Goal: Communication & Community: Connect with others

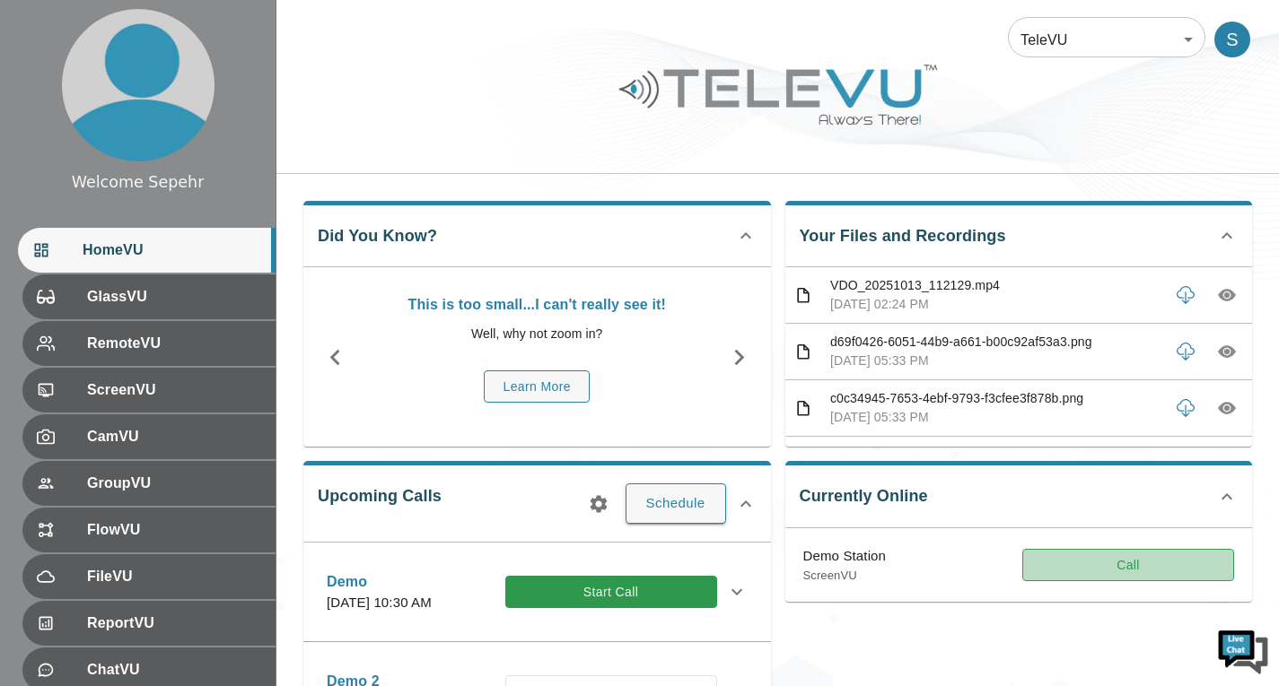
click at [1046, 566] on button "Call" at bounding box center [1128, 565] width 212 height 33
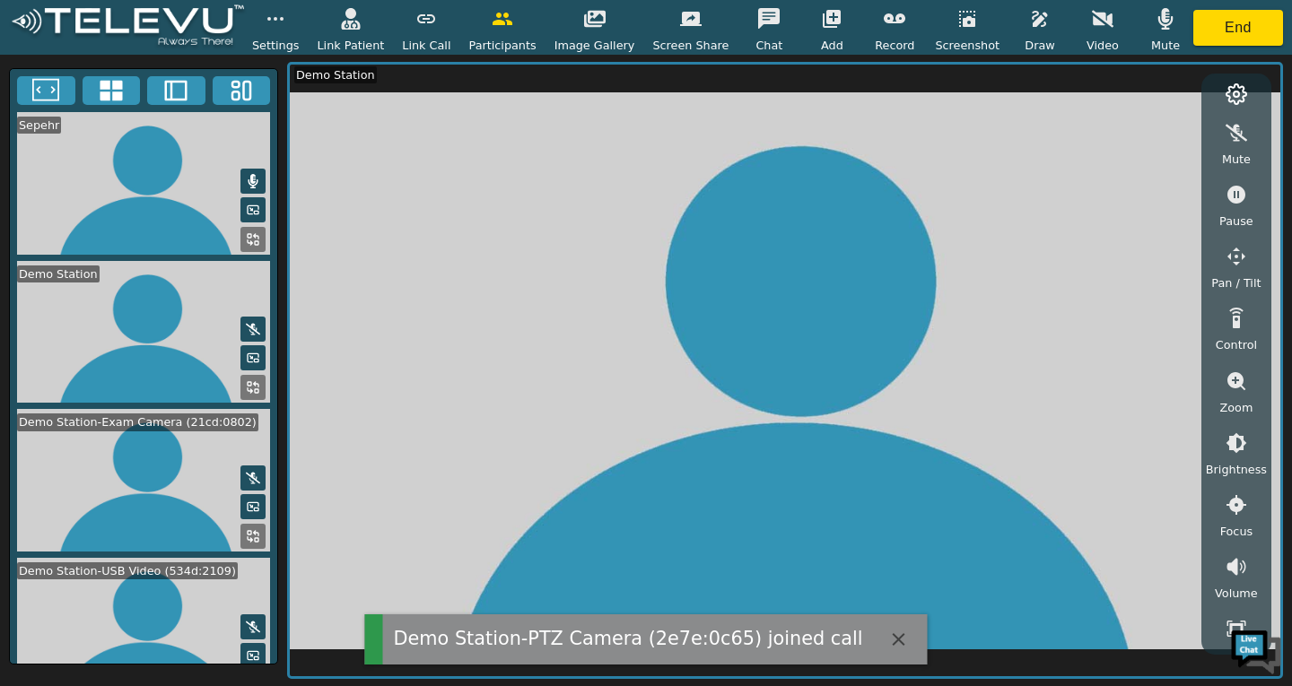
click at [1158, 25] on icon "button" at bounding box center [1165, 19] width 15 height 22
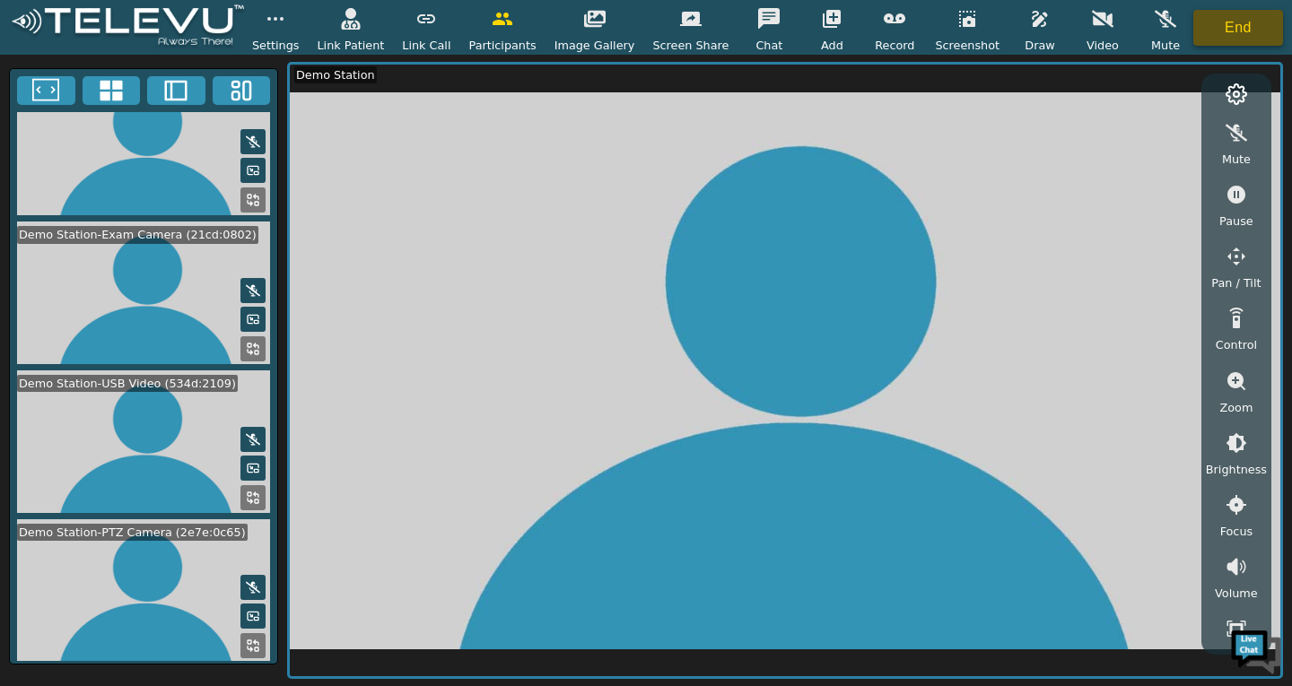
click at [1201, 28] on button "End" at bounding box center [1238, 28] width 90 height 36
